Goal: Book appointment/travel/reservation

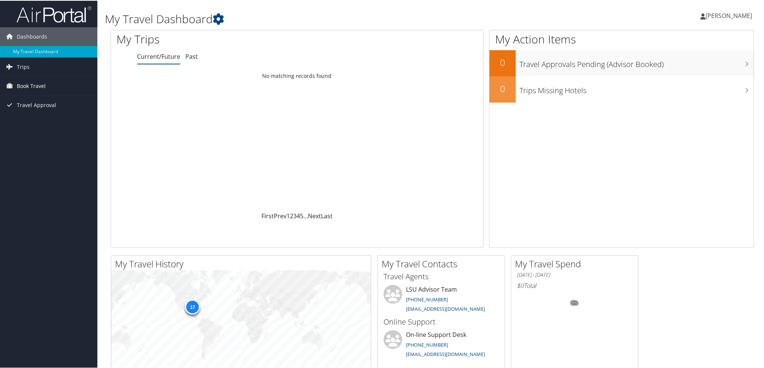
click at [40, 85] on span "Book Travel" at bounding box center [31, 85] width 29 height 19
click at [40, 112] on link "Book/Manage Online Trips" at bounding box center [48, 111] width 97 height 11
click at [28, 85] on span "Book Travel" at bounding box center [31, 85] width 29 height 19
click at [25, 110] on link "Book/Manage Online Trips" at bounding box center [48, 111] width 97 height 11
click at [316, 164] on div "Loading... No matching records found" at bounding box center [297, 139] width 372 height 142
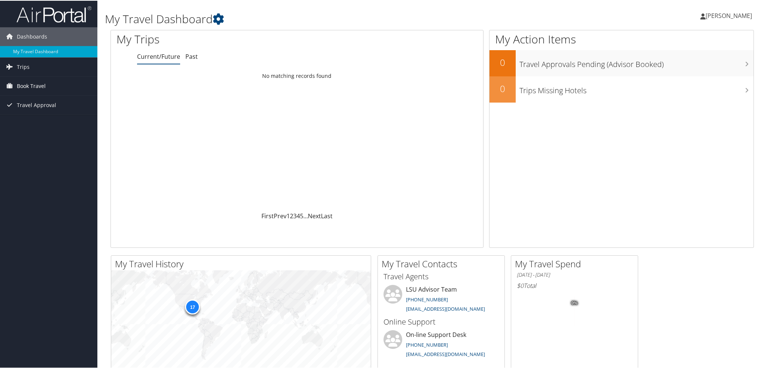
click at [31, 86] on span "Book Travel" at bounding box center [31, 85] width 29 height 19
click at [28, 110] on link "Book/Manage Online Trips" at bounding box center [48, 111] width 97 height 11
